Goal: Task Accomplishment & Management: Manage account settings

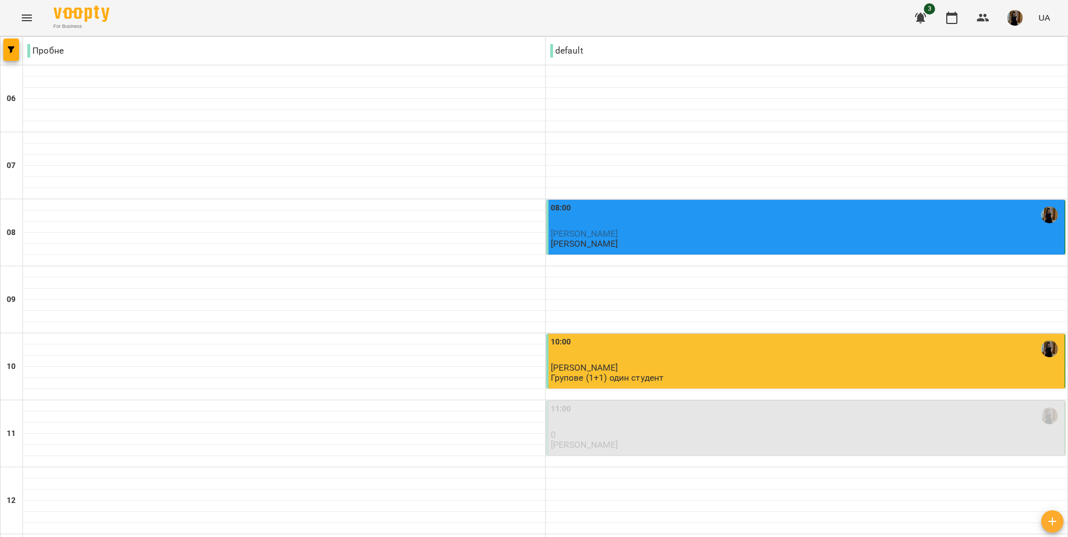
scroll to position [447, 0]
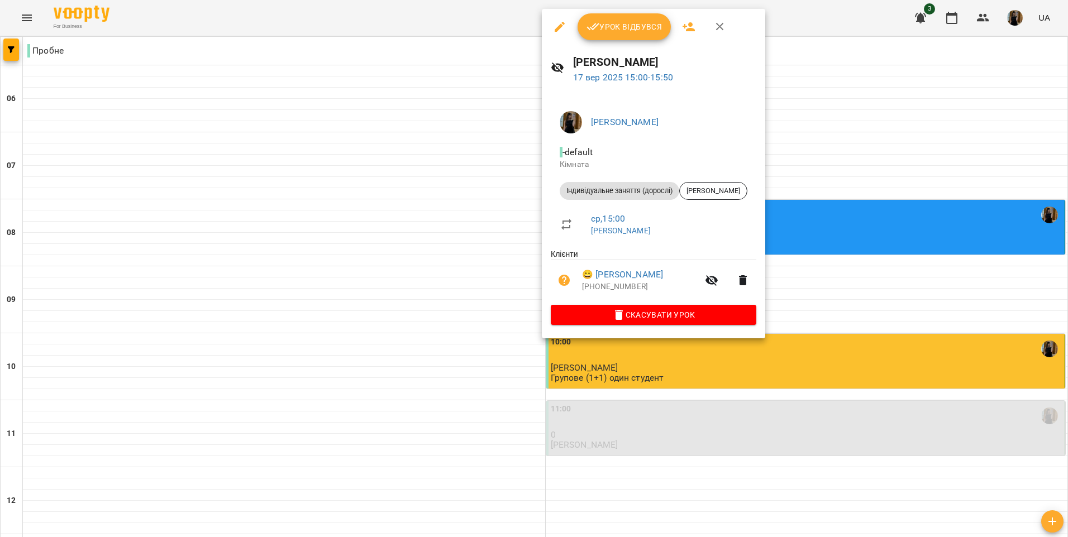
click at [618, 22] on span "Урок відбувся" at bounding box center [624, 26] width 76 height 13
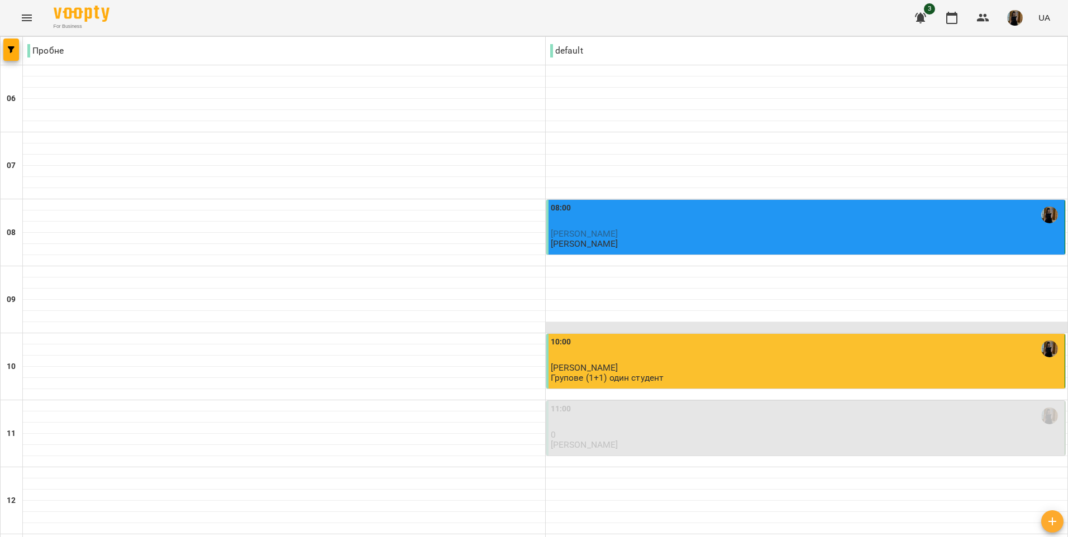
scroll to position [559, 0]
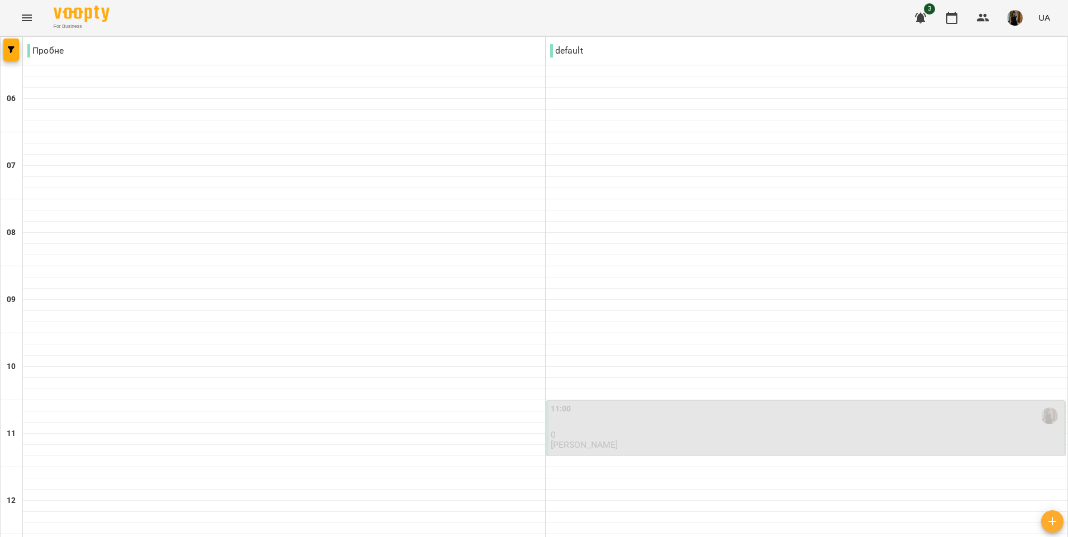
scroll to position [742, 0]
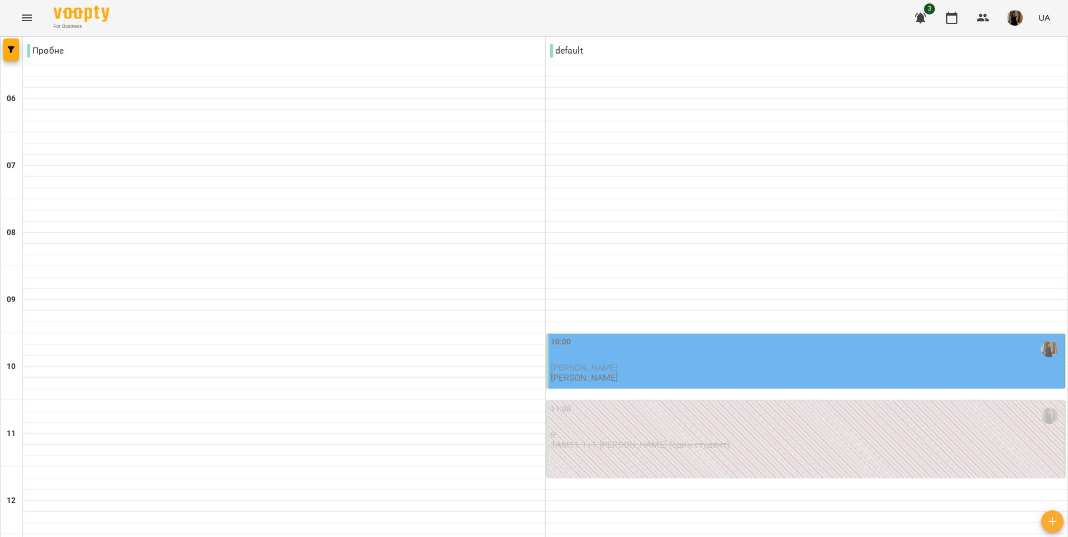
scroll to position [16, 0]
